Goal: Task Accomplishment & Management: Use online tool/utility

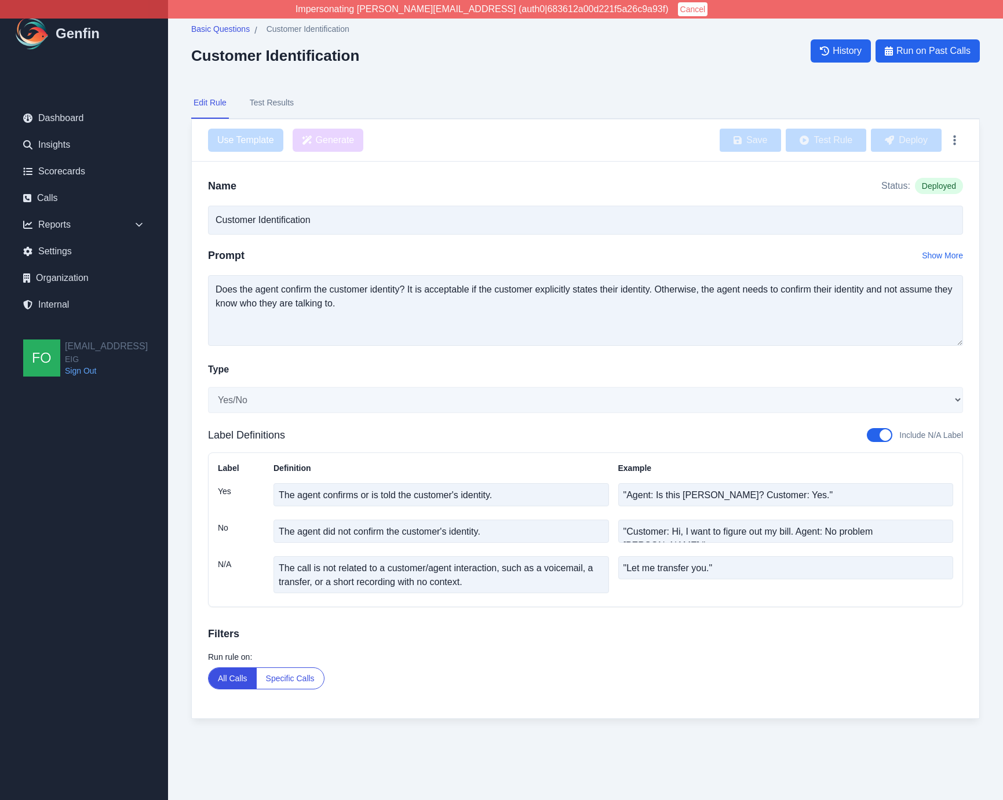
select select "Yes/No"
drag, startPoint x: 443, startPoint y: 78, endPoint x: 427, endPoint y: 79, distance: 16.2
click at [443, 78] on div "Basic Questions / Customer Identification Customer Identification History Run o…" at bounding box center [585, 383] width 835 height 766
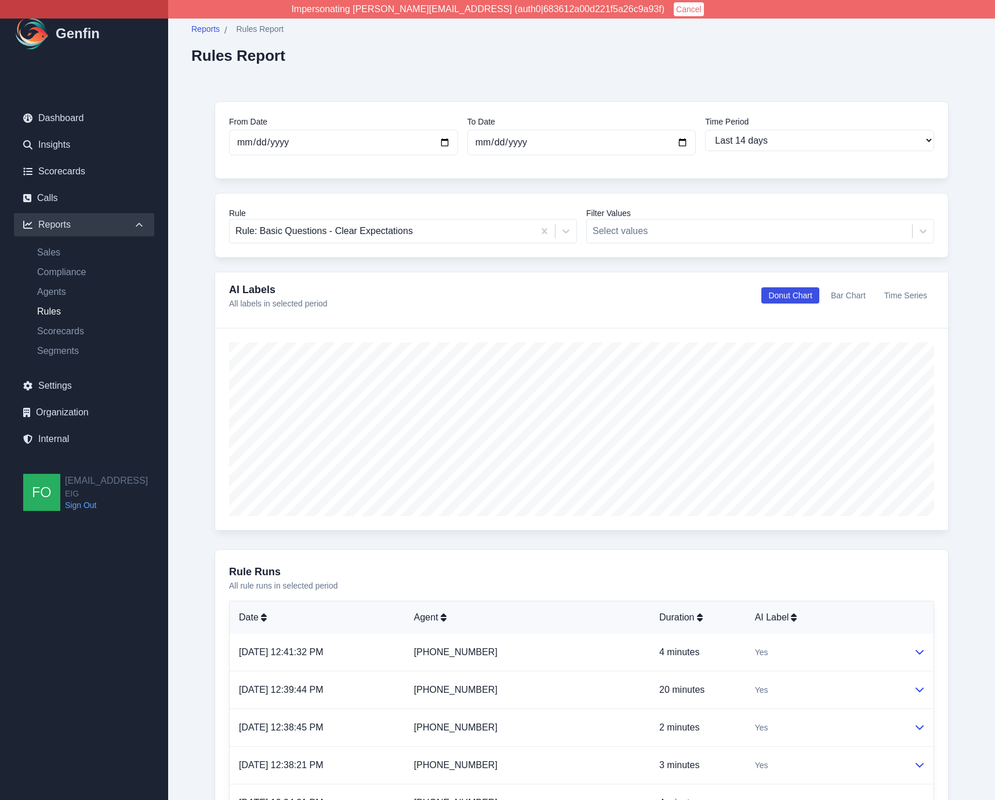
select select "14"
click at [348, 232] on div at bounding box center [381, 231] width 293 height 16
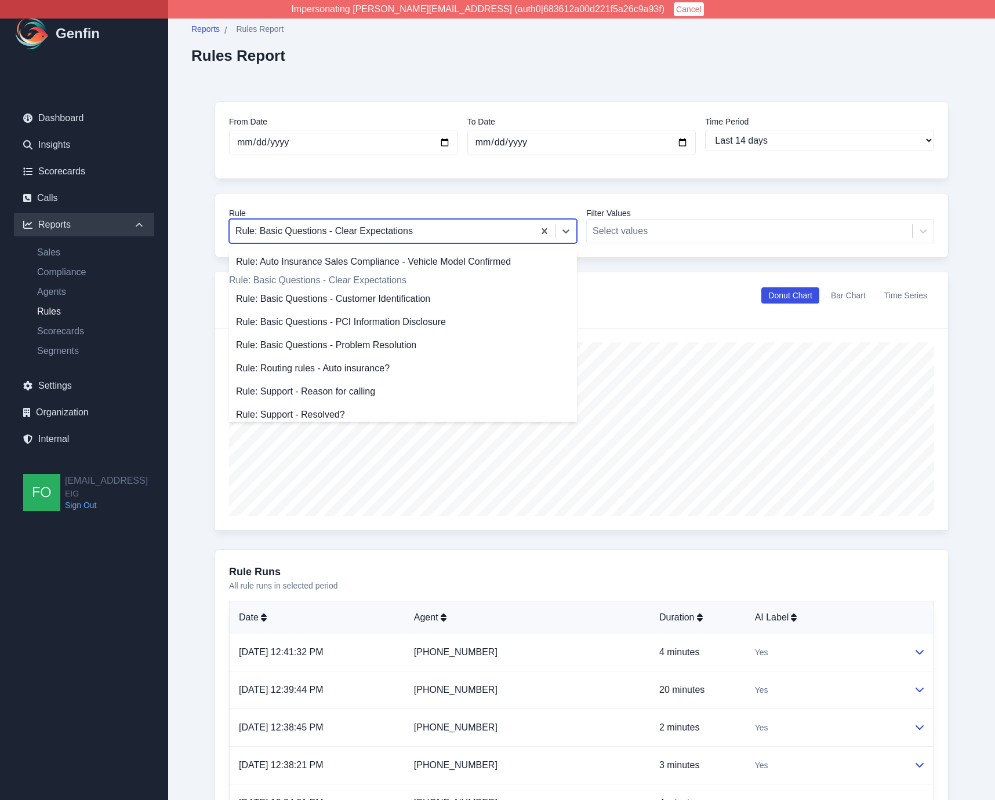
click at [370, 284] on div "Rule: Basic Questions - Clear Expectations" at bounding box center [403, 281] width 348 height 14
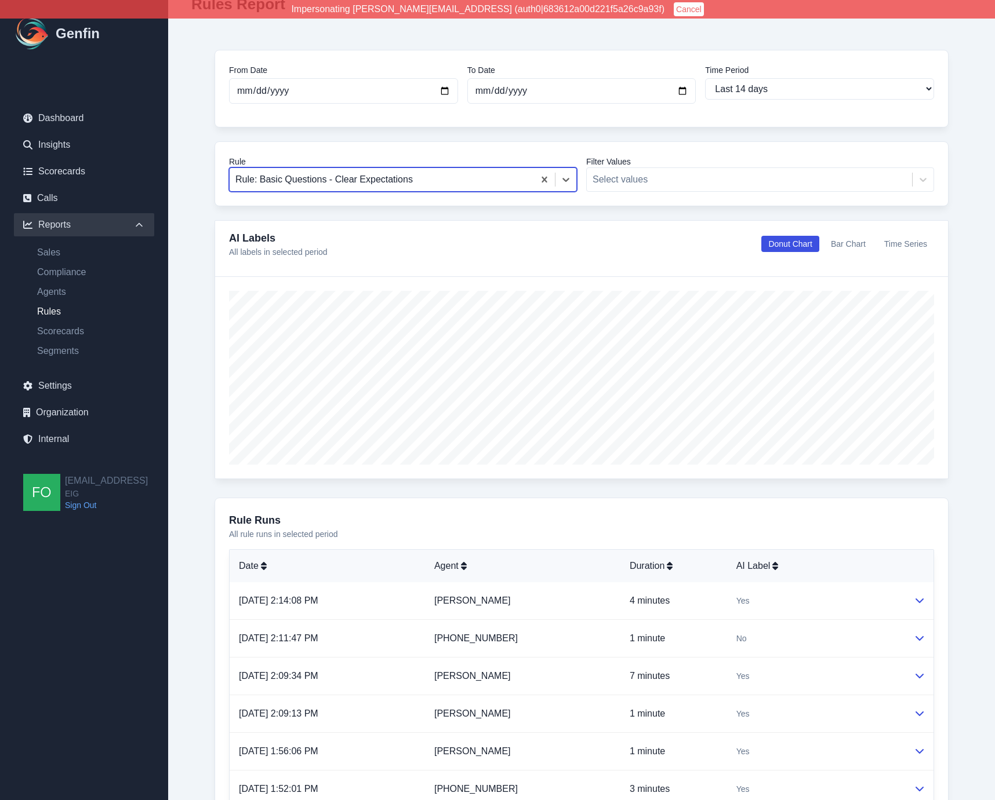
scroll to position [134, 0]
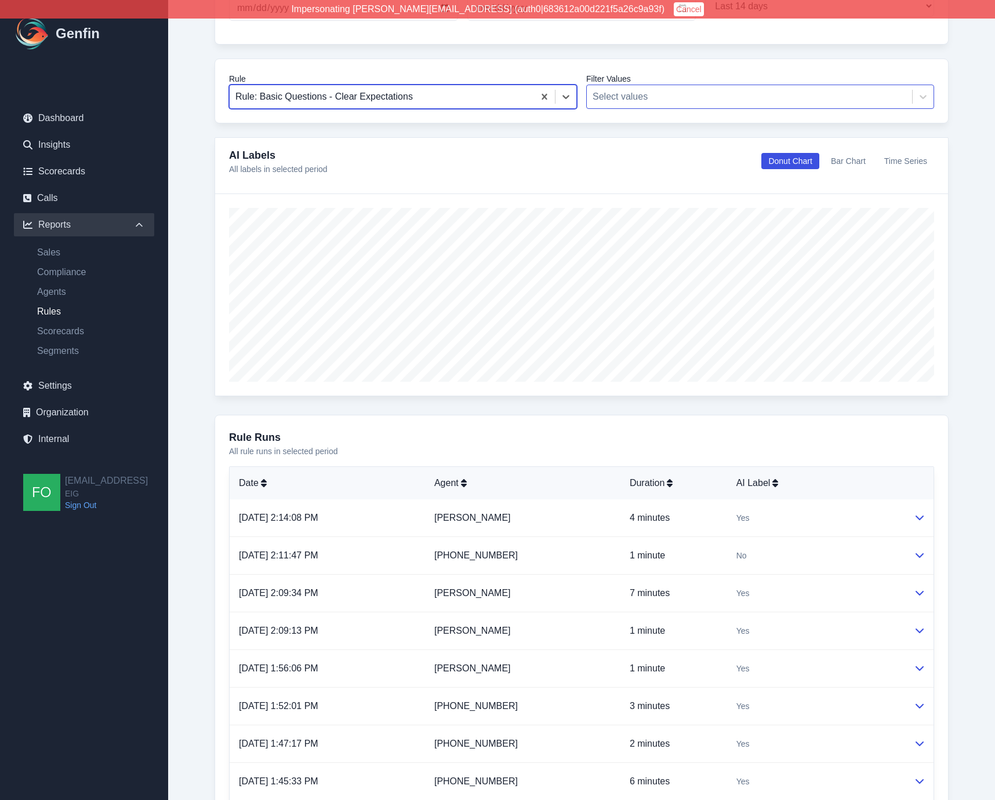
click at [675, 103] on div "Select values" at bounding box center [749, 96] width 325 height 21
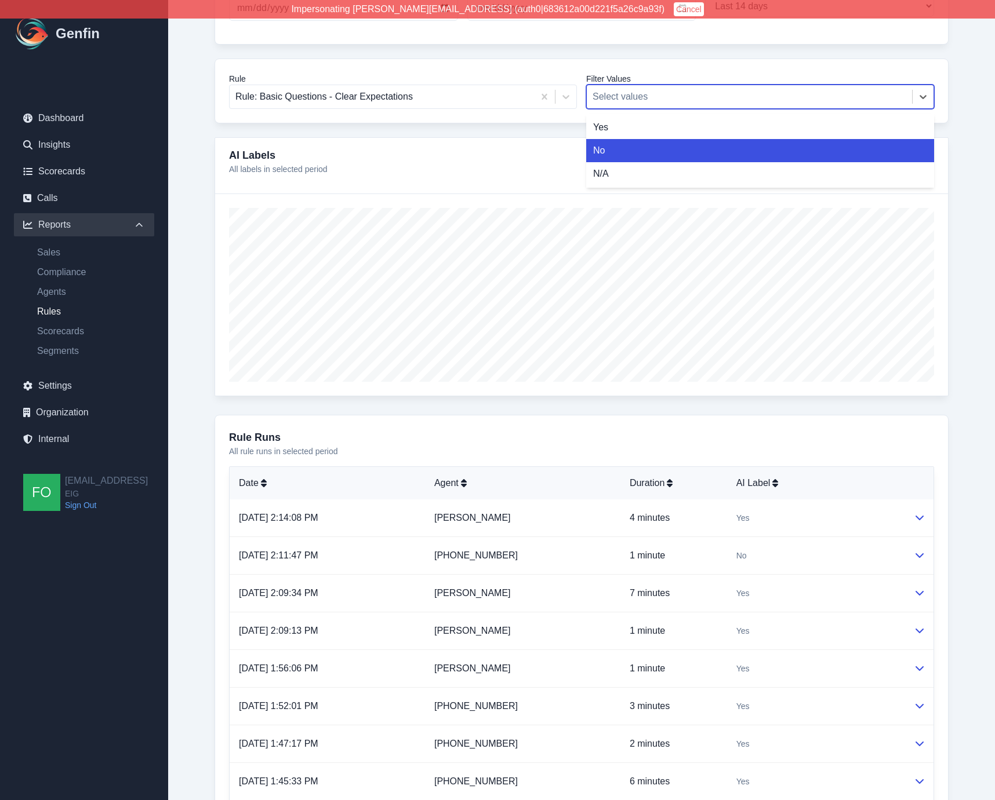
click at [628, 155] on div "No" at bounding box center [760, 150] width 348 height 23
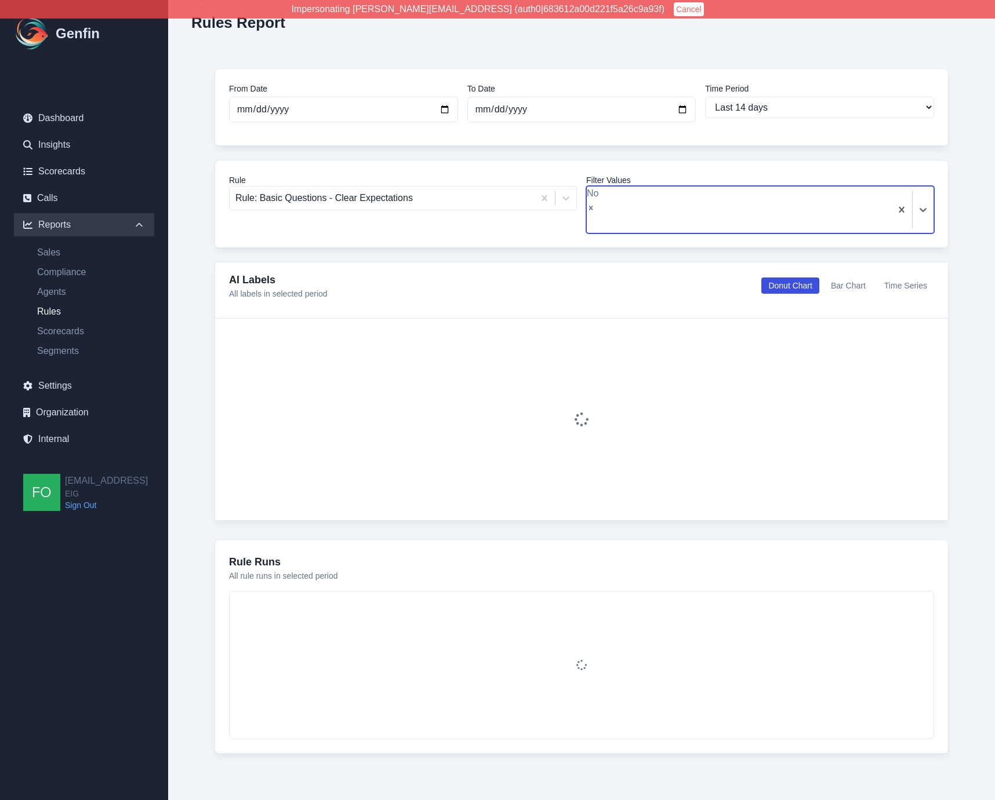
scroll to position [10, 0]
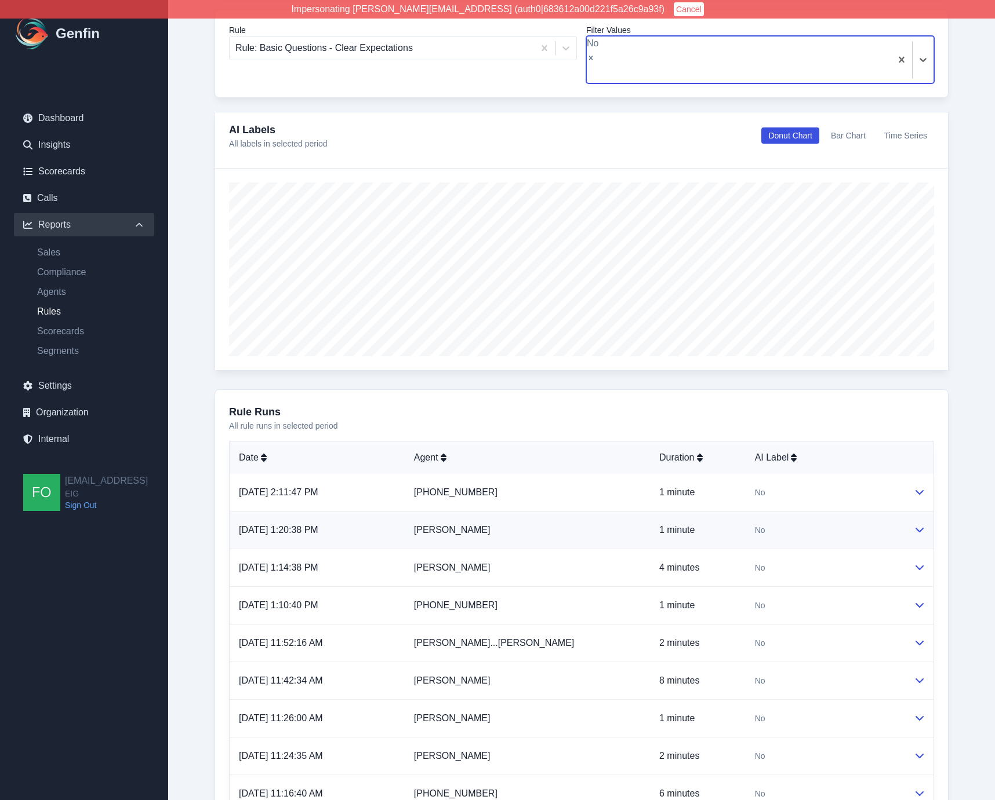
scroll to position [184, 0]
click at [776, 524] on div "No" at bounding box center [825, 530] width 140 height 12
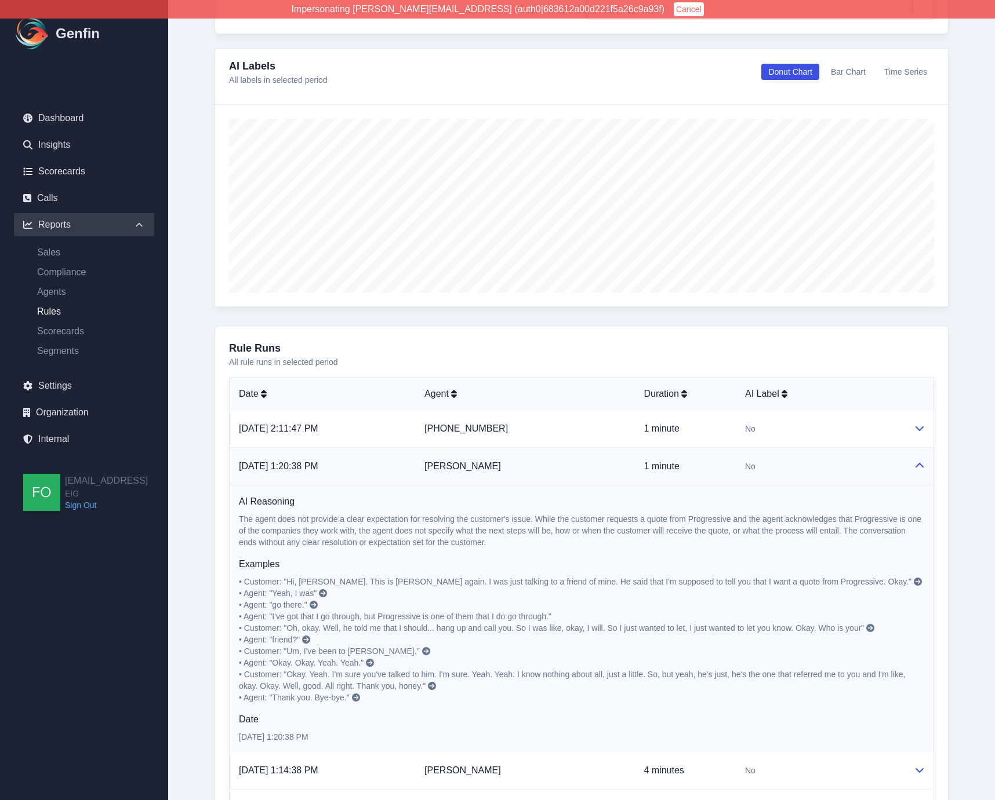
scroll to position [261, 0]
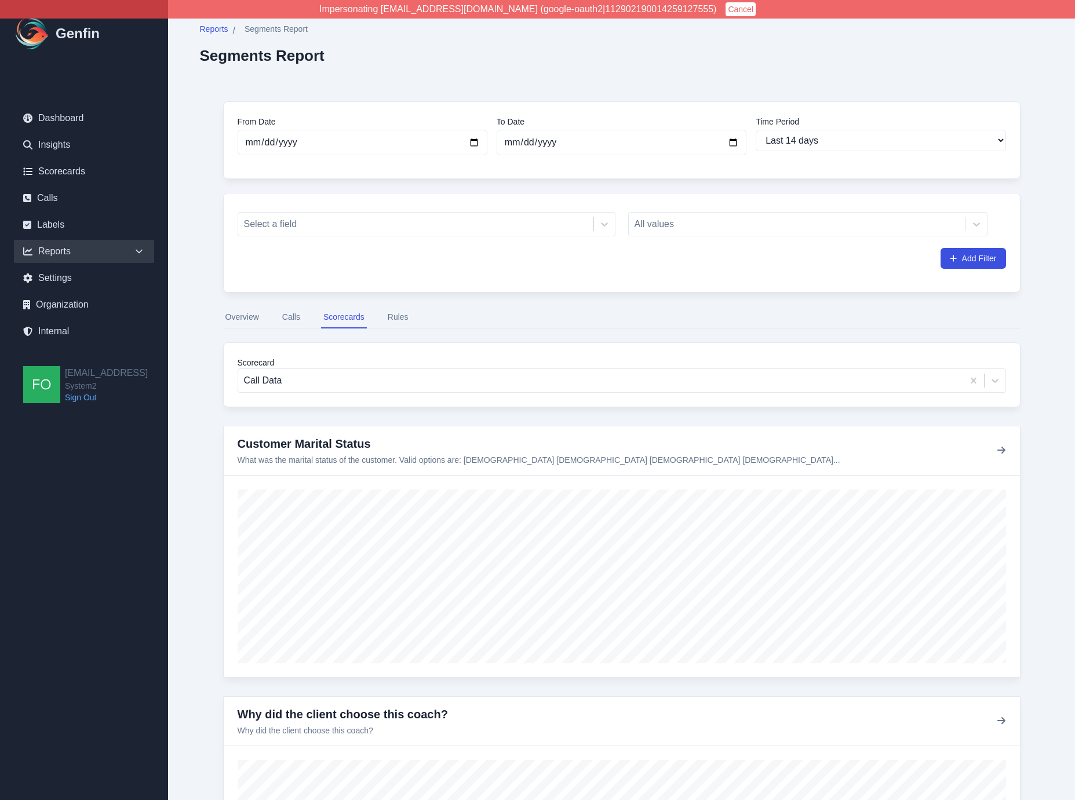
select select "14"
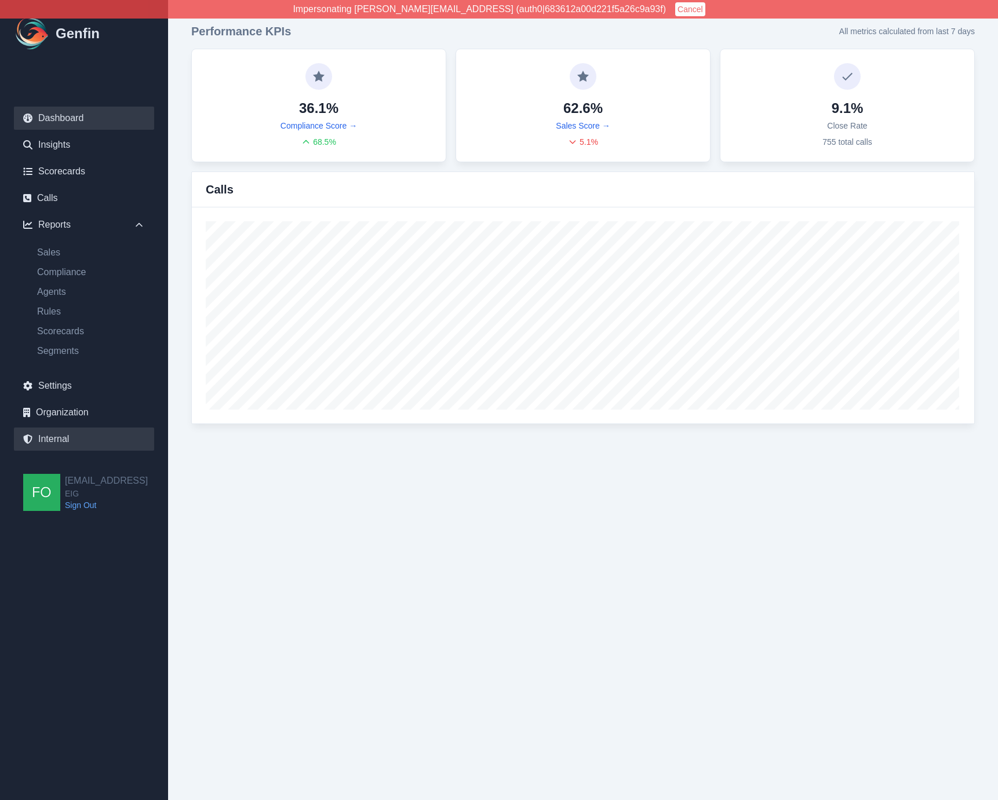
click at [63, 443] on link "Internal" at bounding box center [84, 439] width 140 height 23
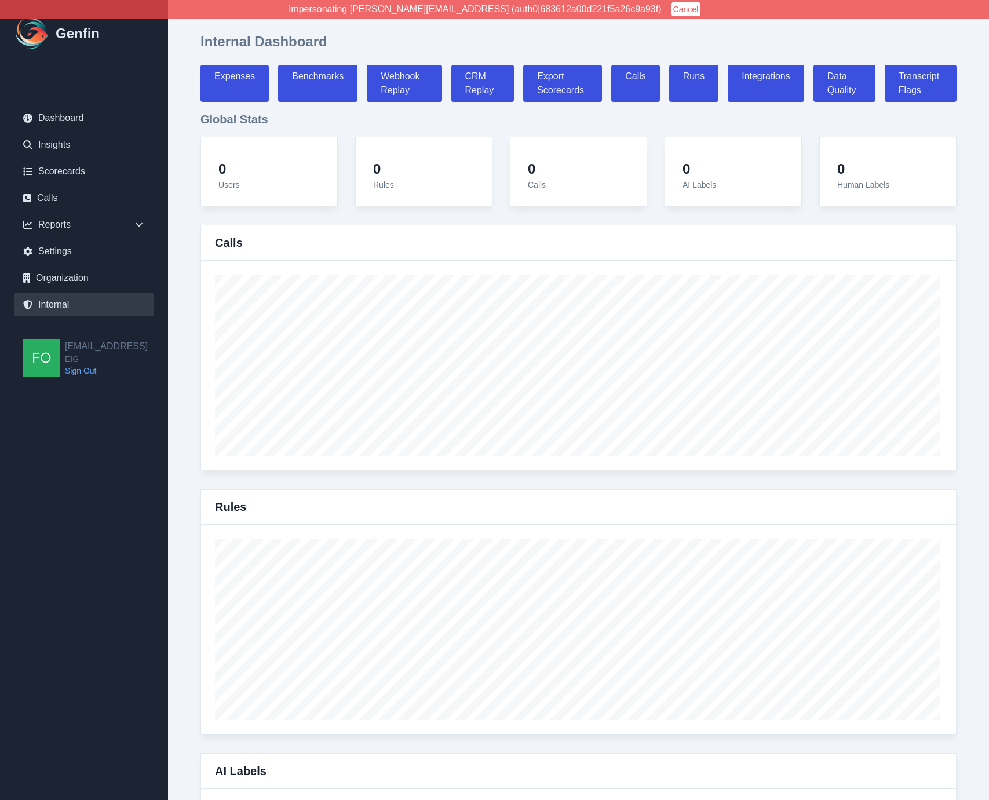
select select "paid"
select select "7"
select select "paid"
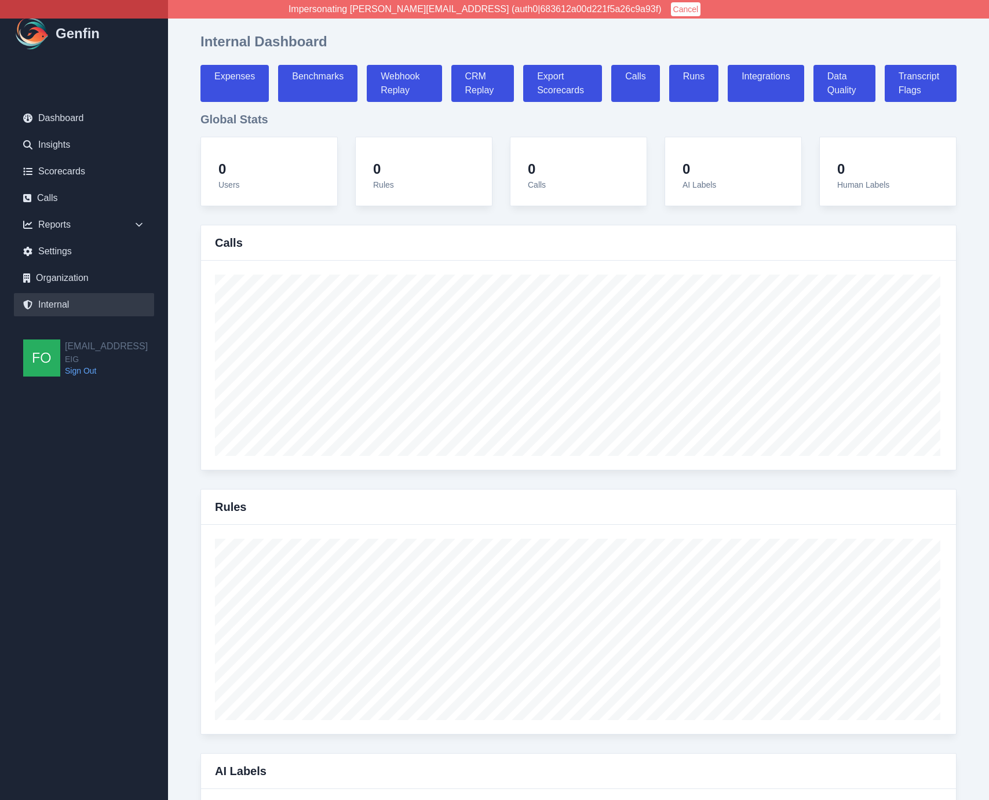
select select "7"
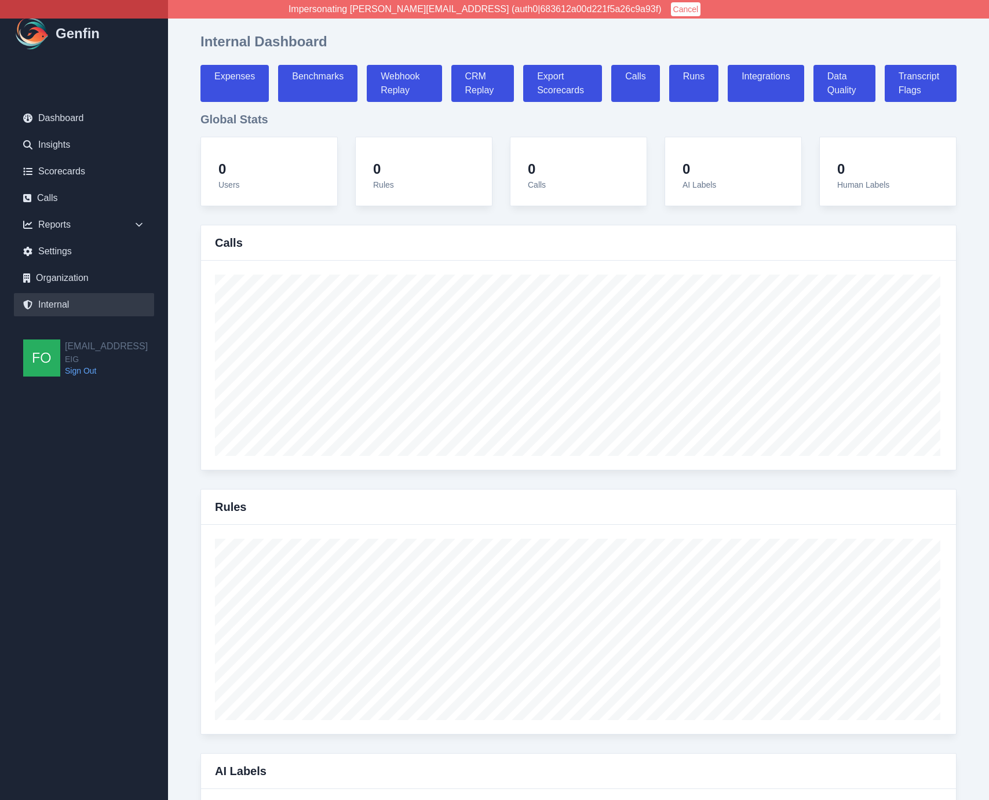
select select "7"
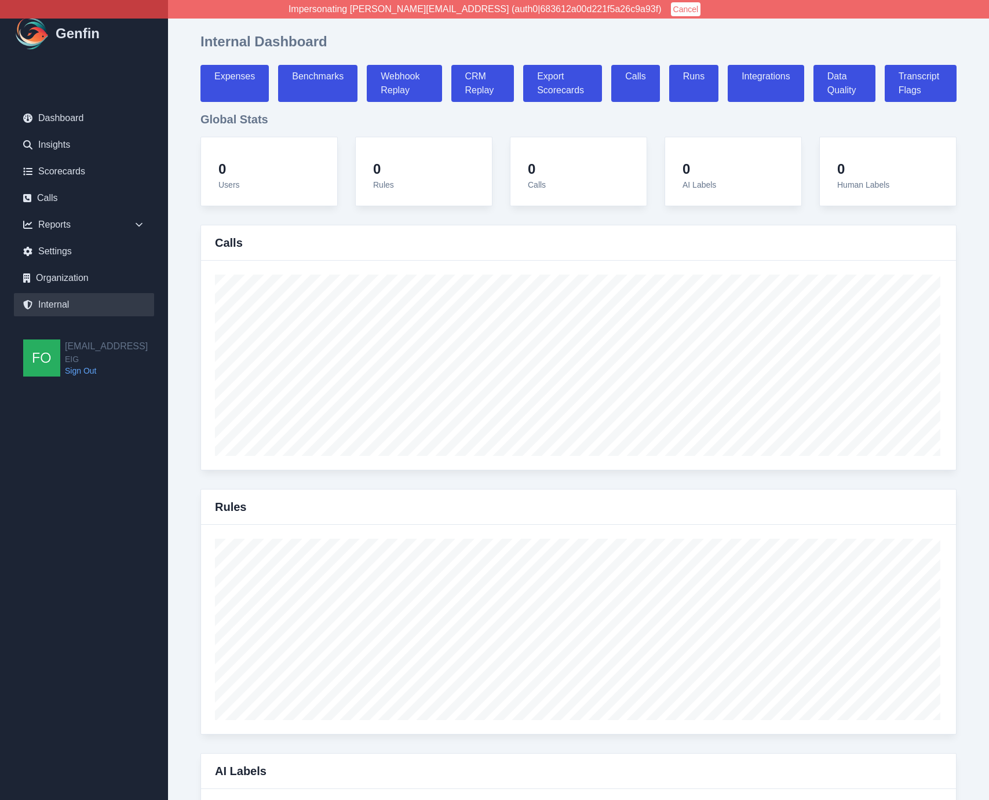
select select "7"
select select "paid"
select select "7"
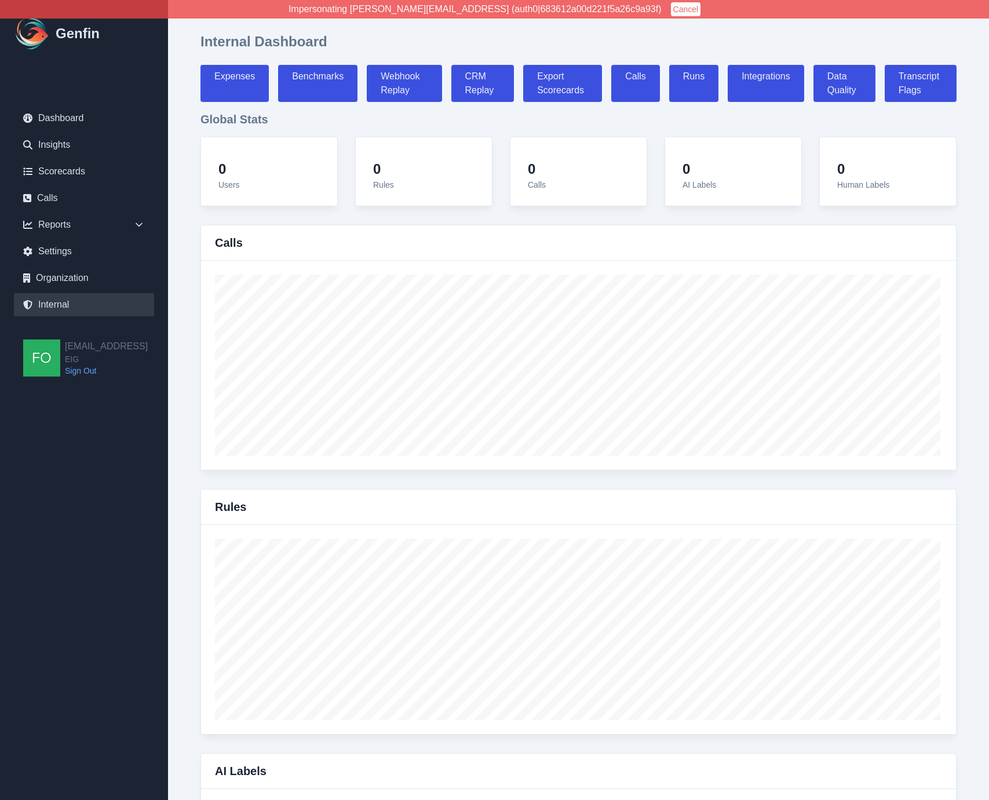
select select "7"
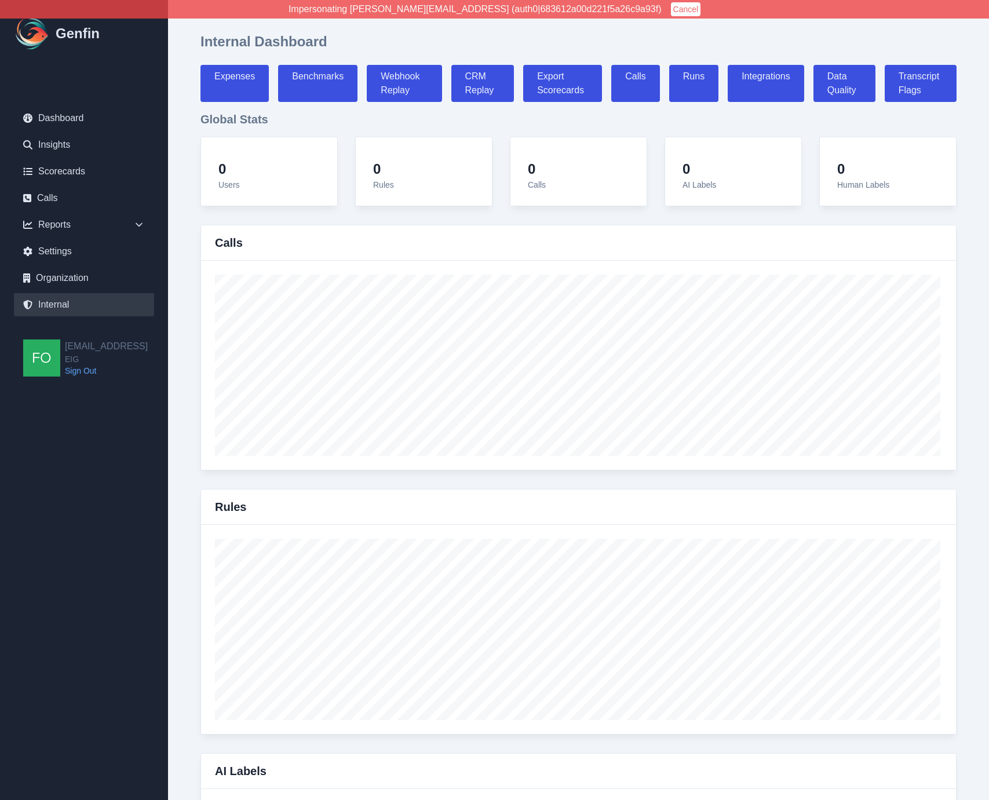
select select "7"
select select "paid"
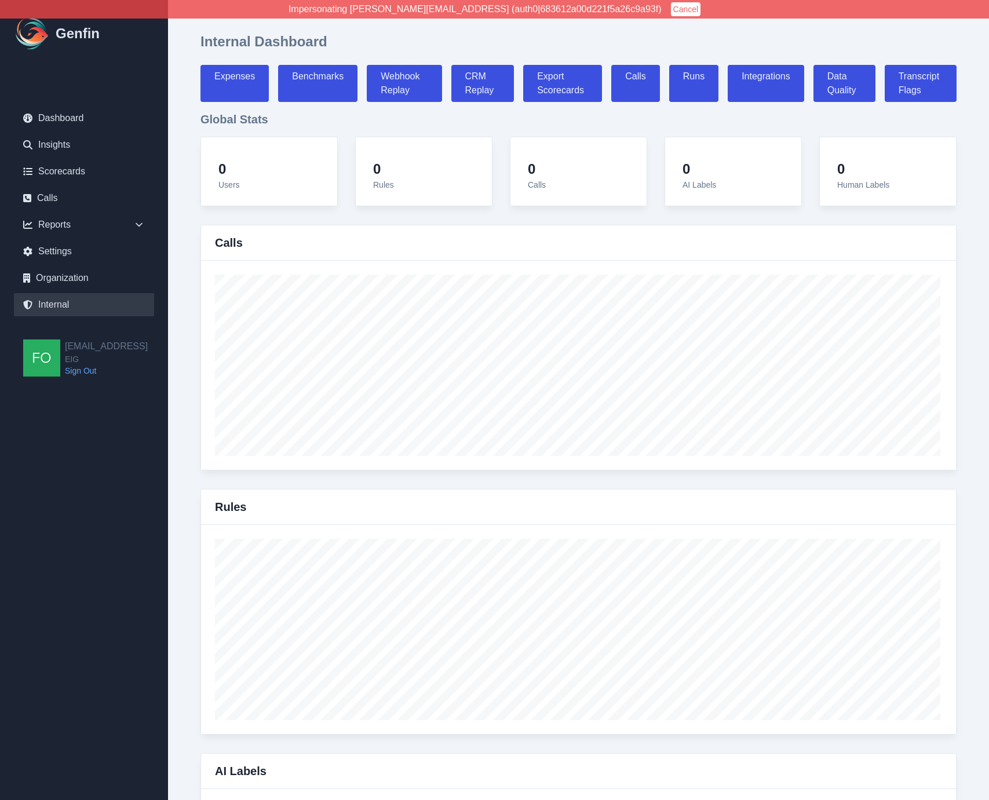
select select "7"
select select "paid"
select select "7"
select select "paid"
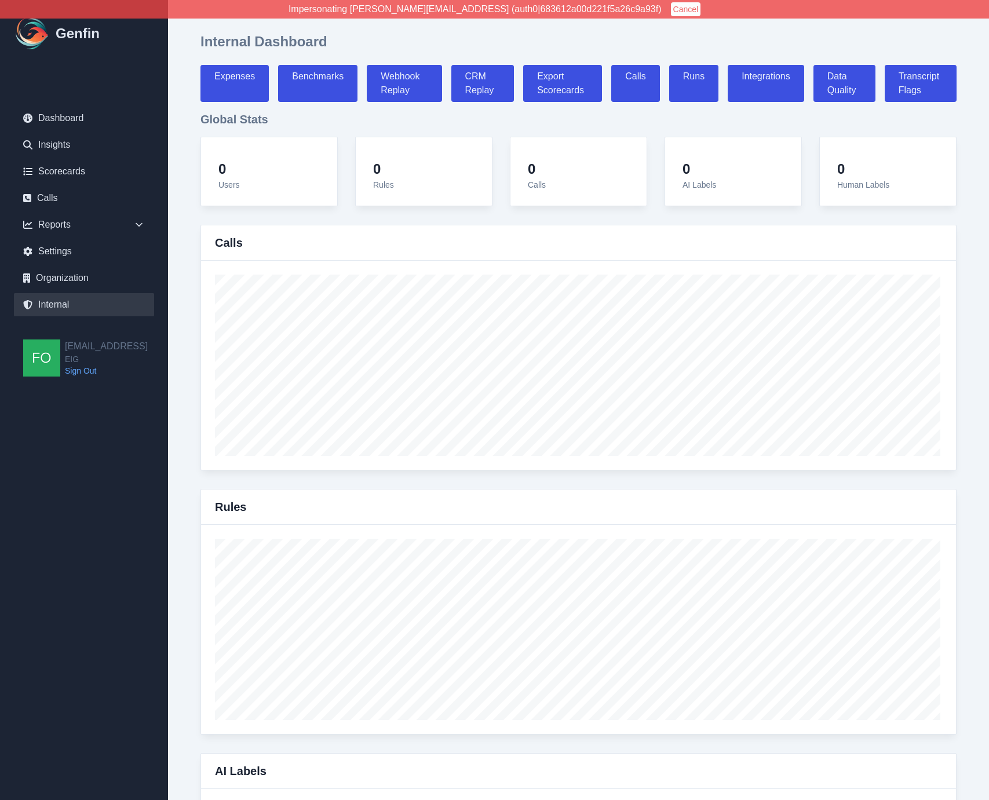
select select "7"
select select "paid"
select select "7"
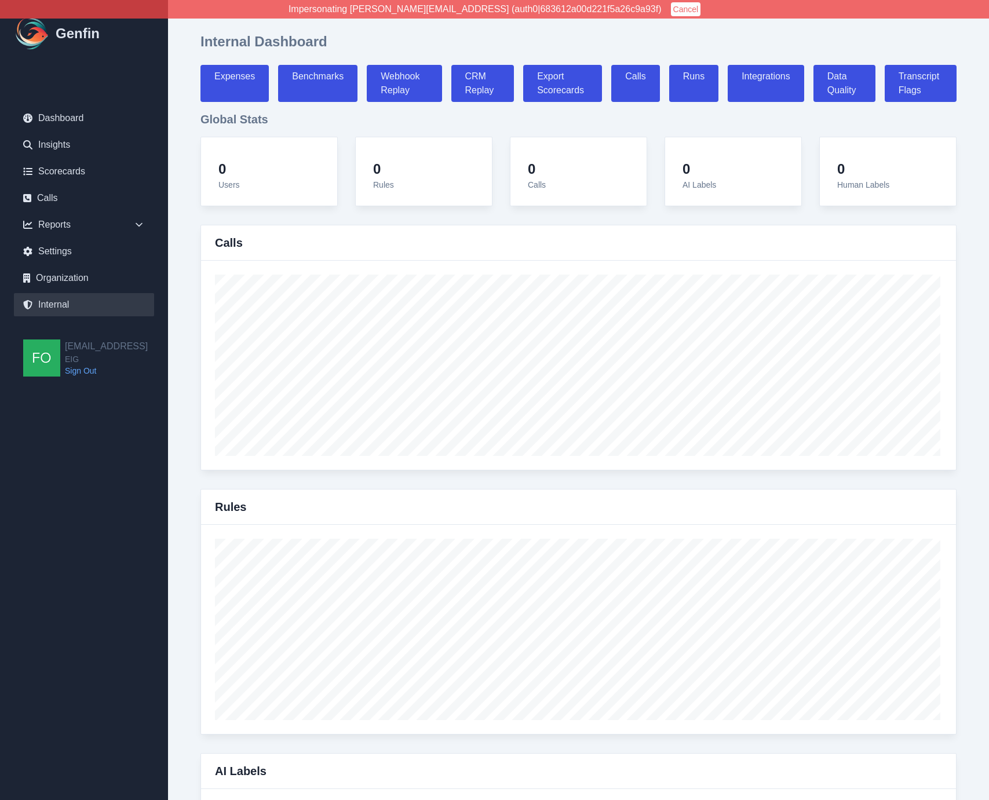
select select "7"
select select "paid"
select select "7"
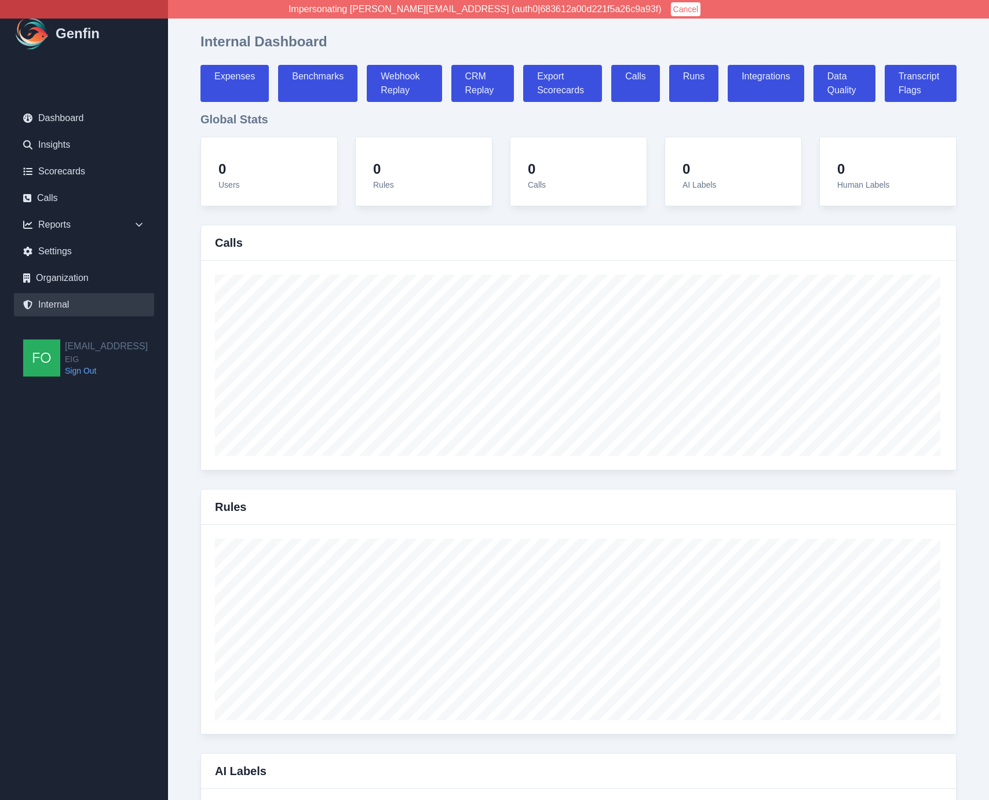
select select "paid"
select select "7"
select select "paid"
select select "7"
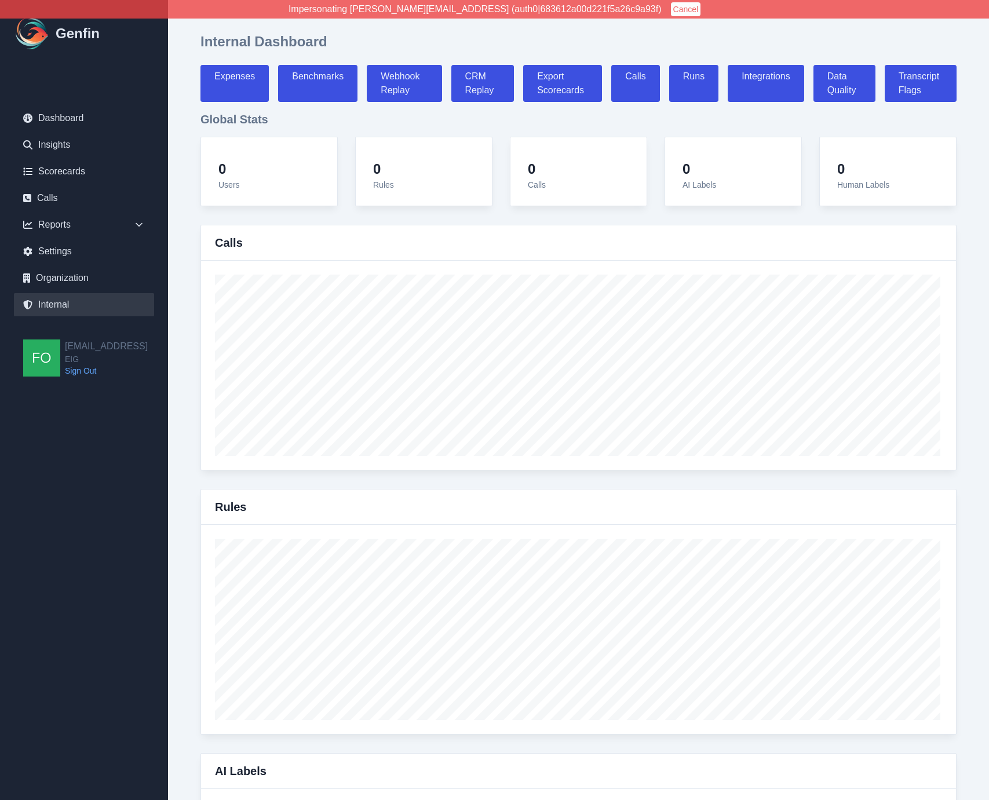
select select "paid"
select select "7"
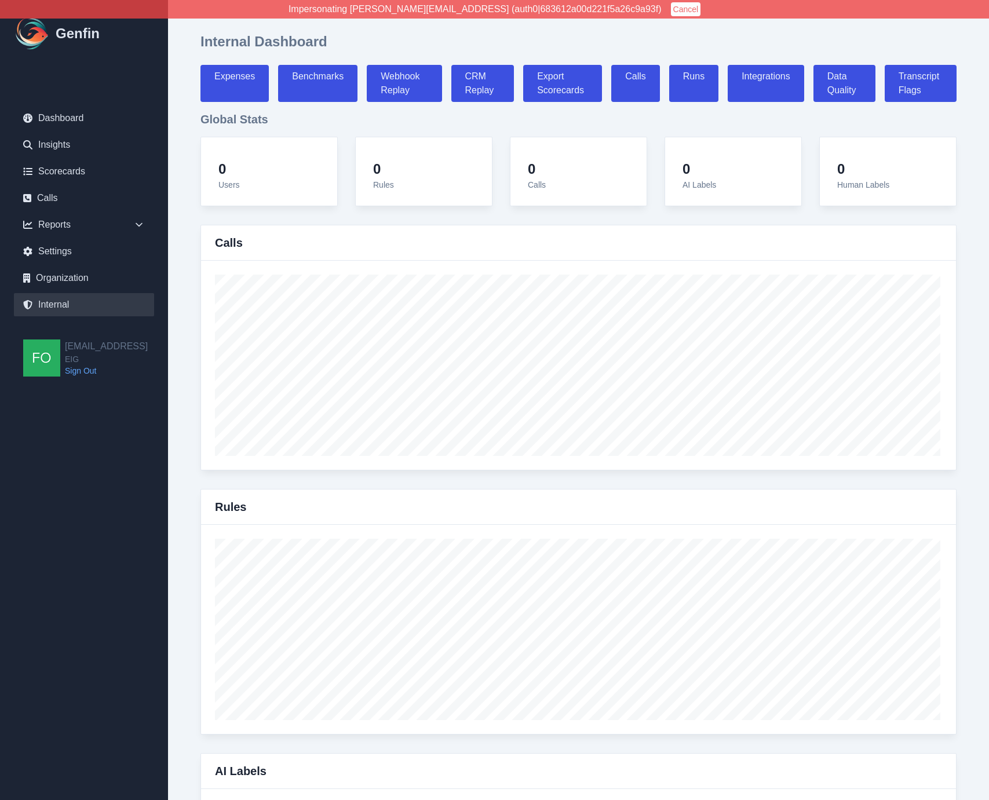
select select "7"
select select "paid"
select select "7"
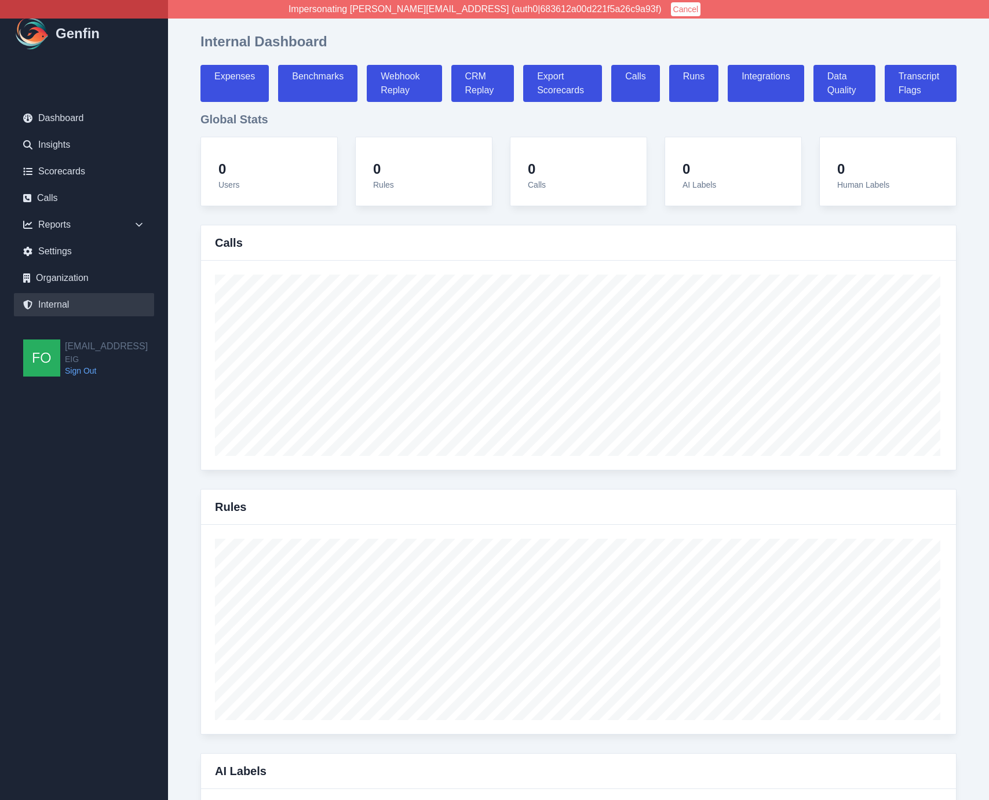
select select "7"
select select "paid"
select select "7"
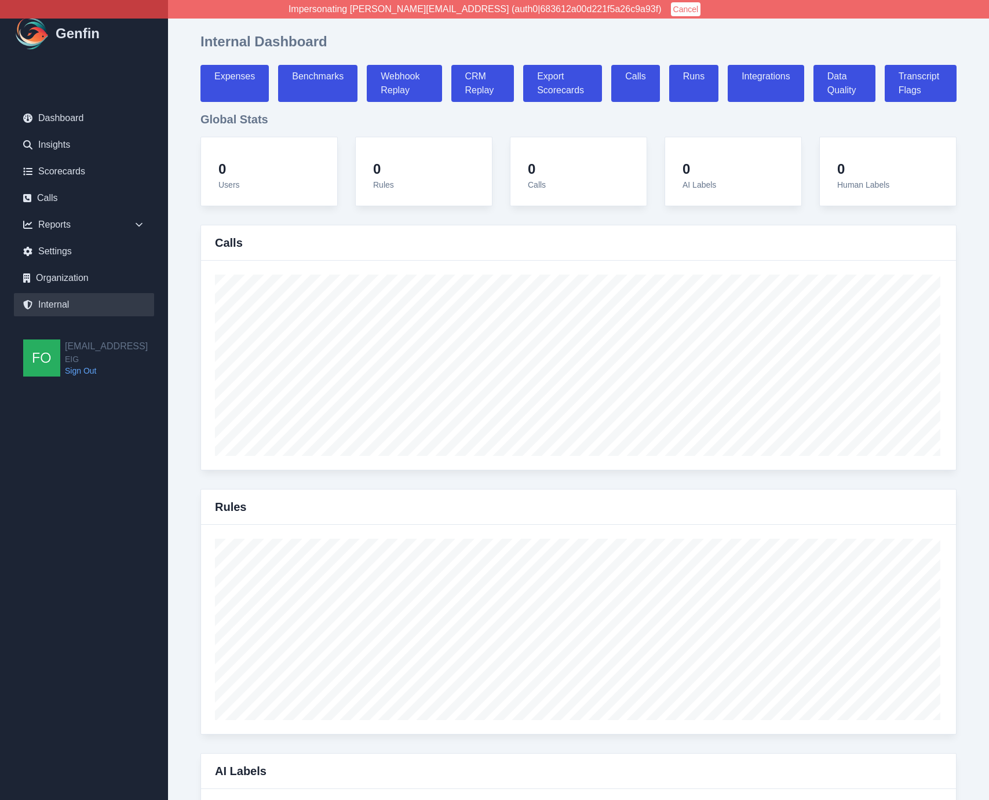
select select "7"
select select "paid"
select select "7"
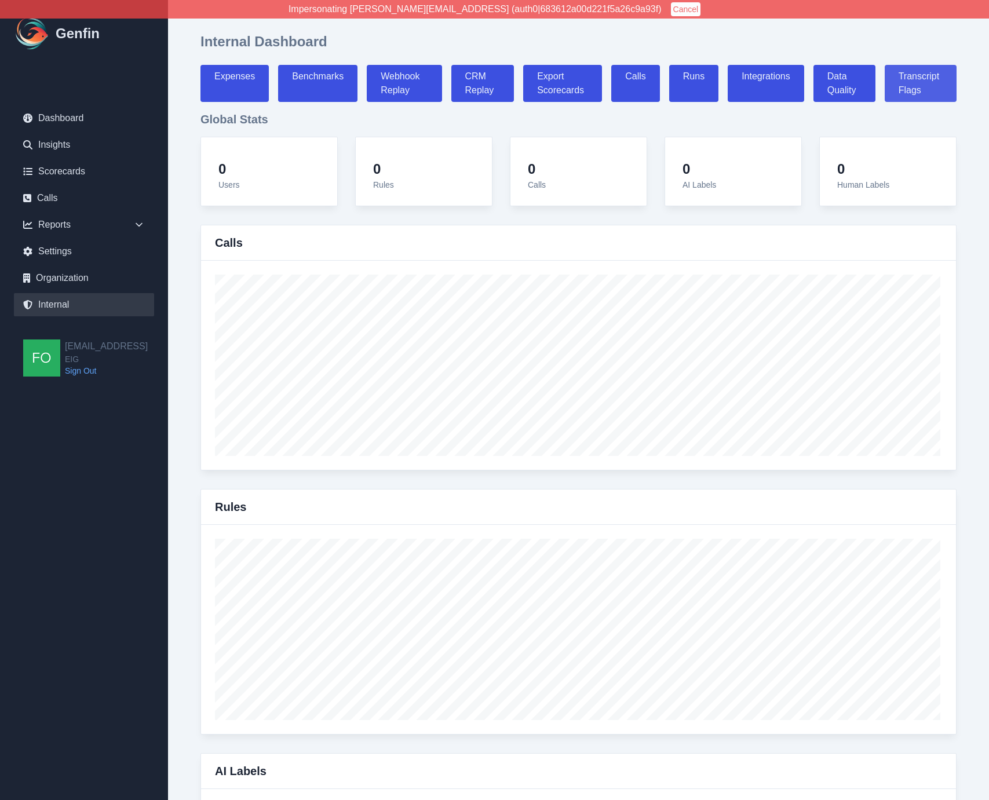
drag, startPoint x: 981, startPoint y: 151, endPoint x: 893, endPoint y: 90, distance: 106.6
click at [335, 88] on link "Benchmarks" at bounding box center [317, 83] width 79 height 37
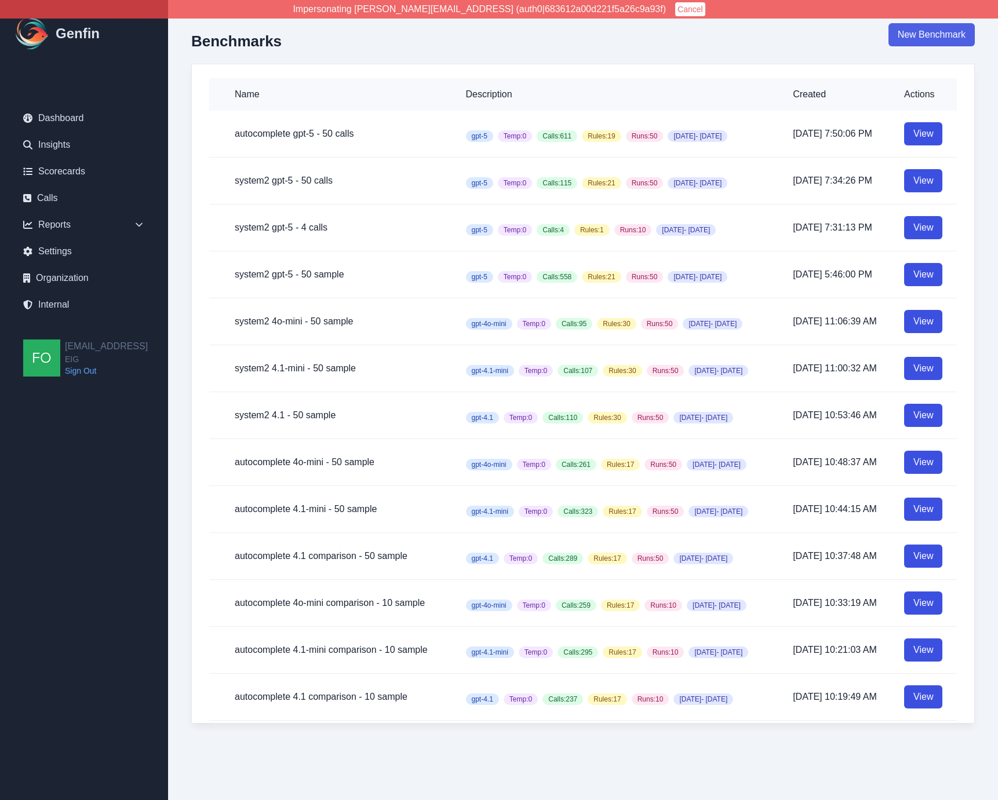
click at [949, 35] on link "New Benchmark" at bounding box center [932, 34] width 86 height 23
select select "100"
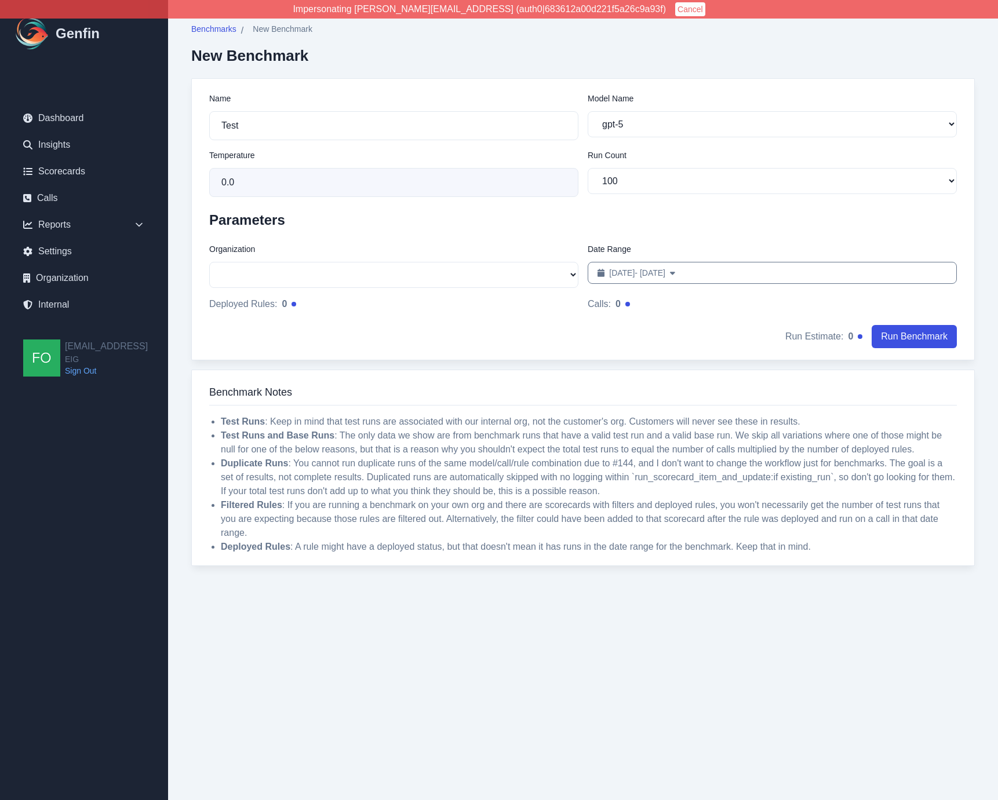
select select "51"
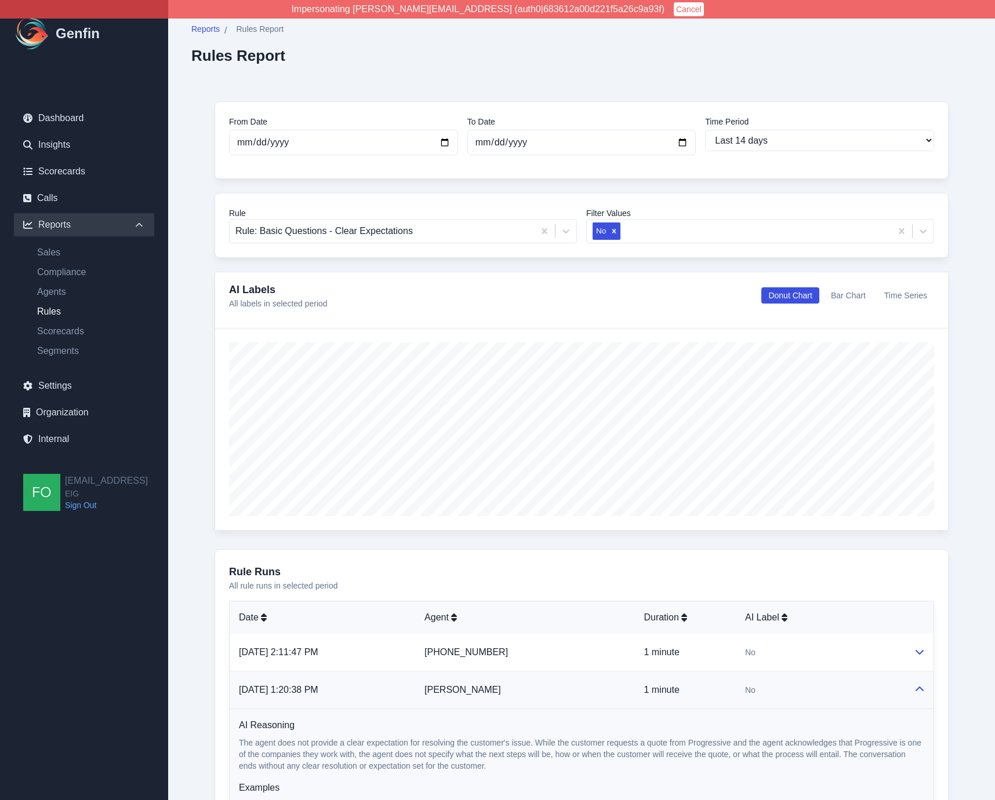
select select "14"
